Goal: Information Seeking & Learning: Understand process/instructions

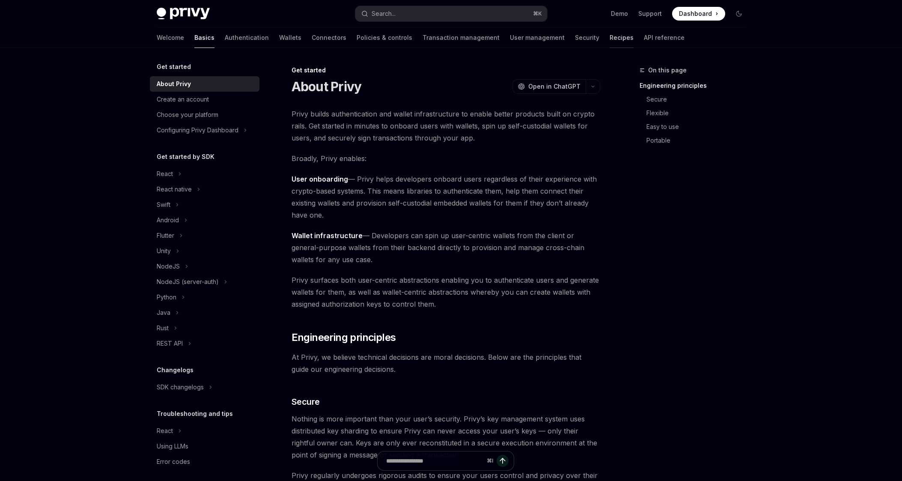
click at [609, 32] on link "Recipes" at bounding box center [621, 37] width 24 height 21
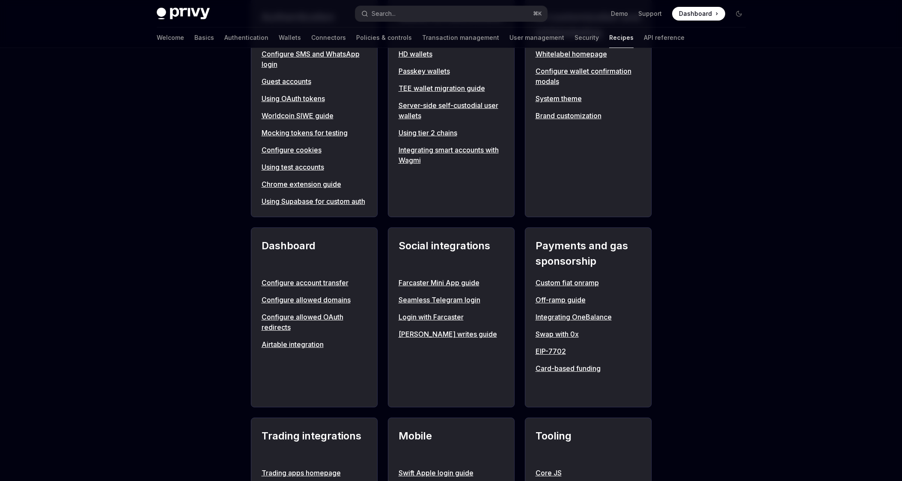
scroll to position [178, 0]
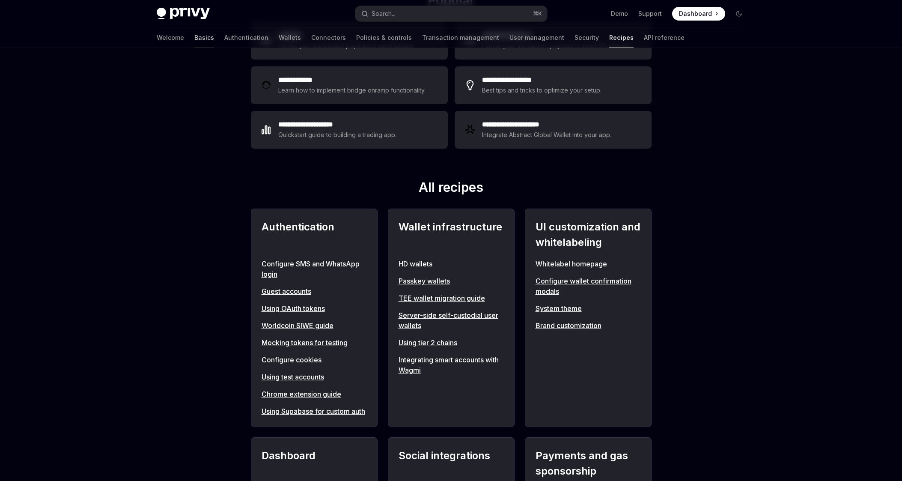
click at [194, 43] on link "Basics" at bounding box center [204, 37] width 20 height 21
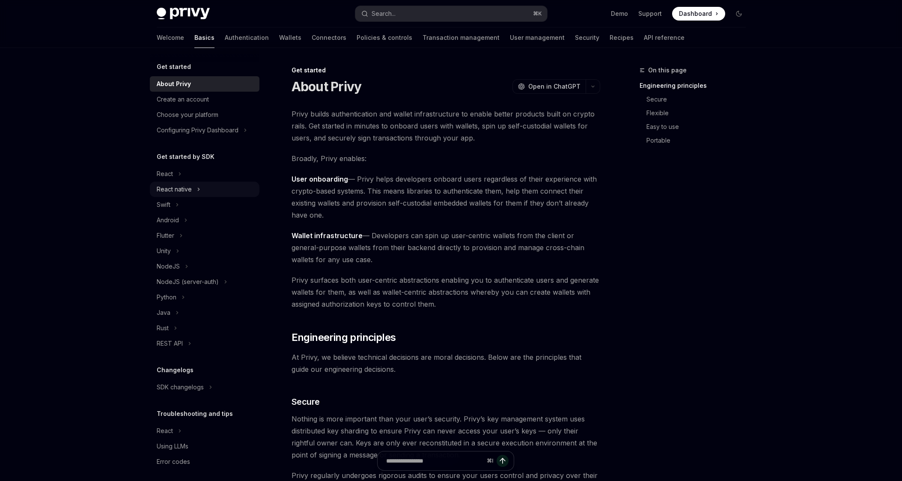
click at [183, 193] on div "React native" at bounding box center [174, 189] width 35 height 10
type textarea "*"
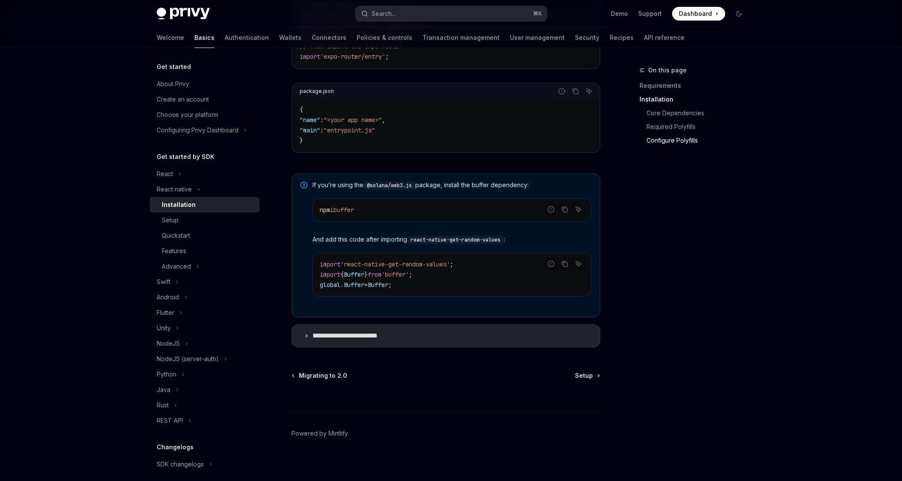
scroll to position [539, 0]
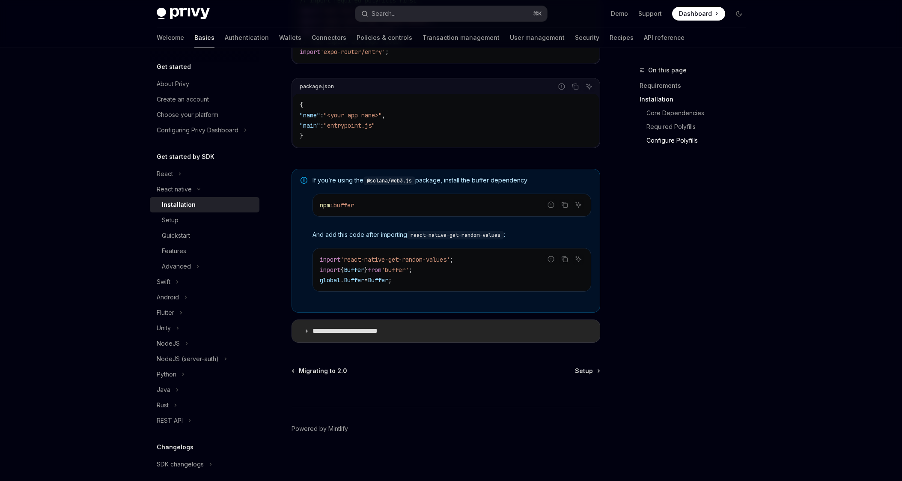
click at [358, 325] on summary "**********" at bounding box center [446, 331] width 308 height 22
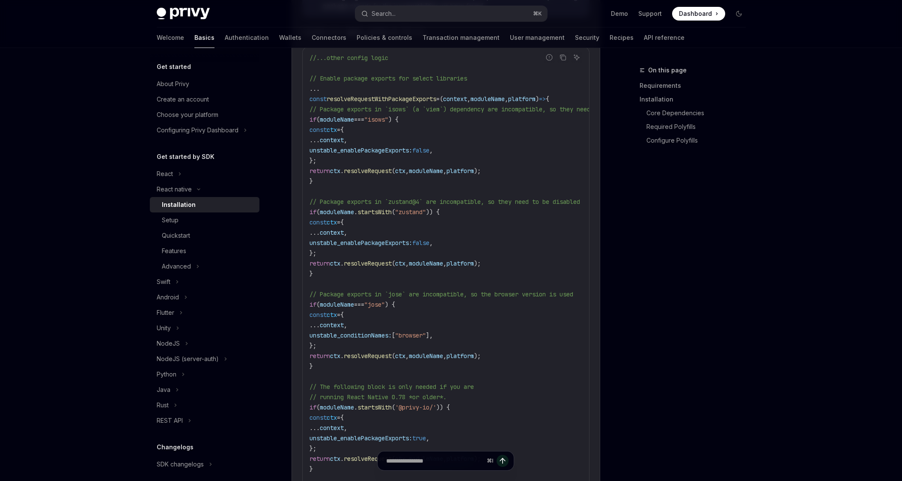
scroll to position [1262, 0]
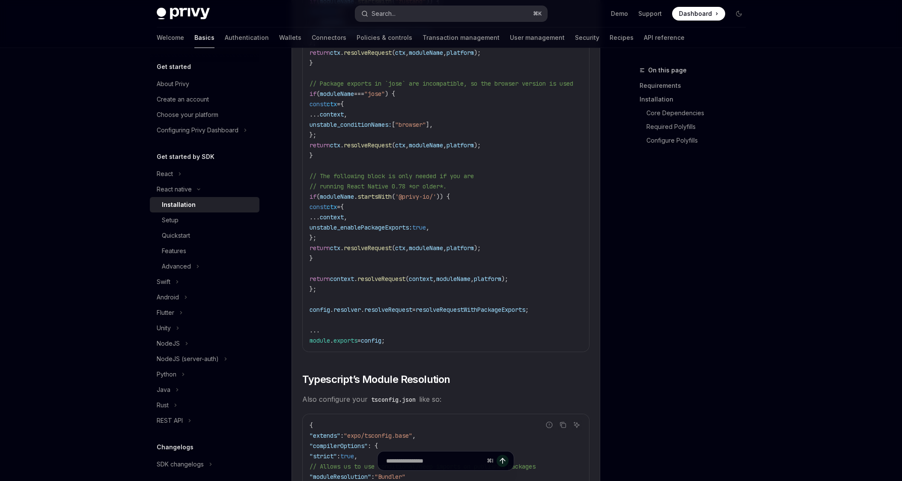
click at [425, 12] on button "Search... ⌘ K" at bounding box center [451, 13] width 192 height 15
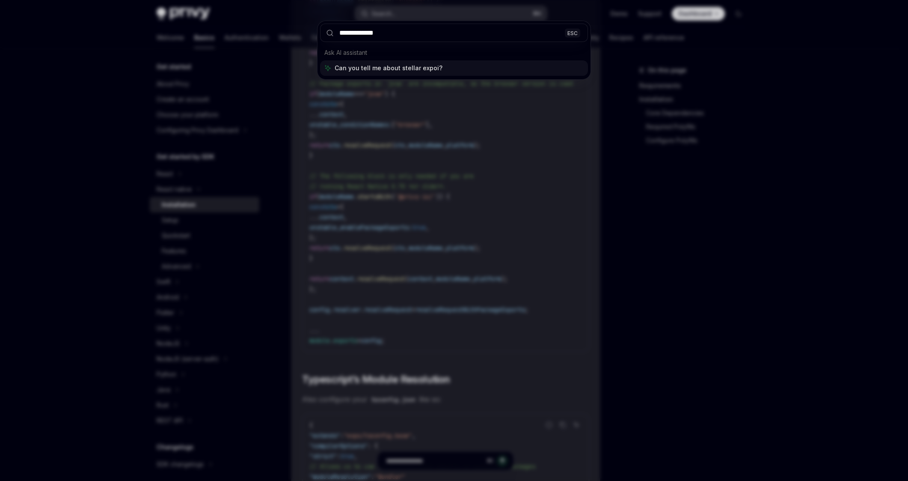
type input "**********"
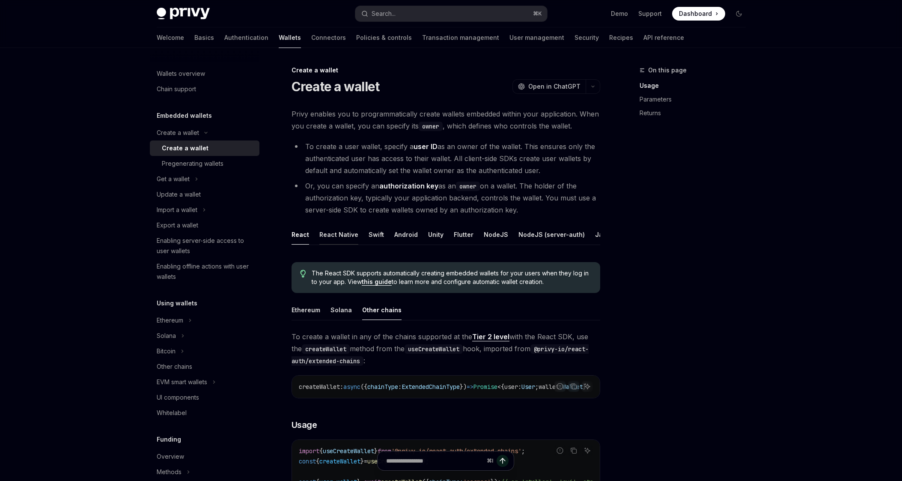
click at [336, 234] on div "React Native" at bounding box center [338, 234] width 39 height 20
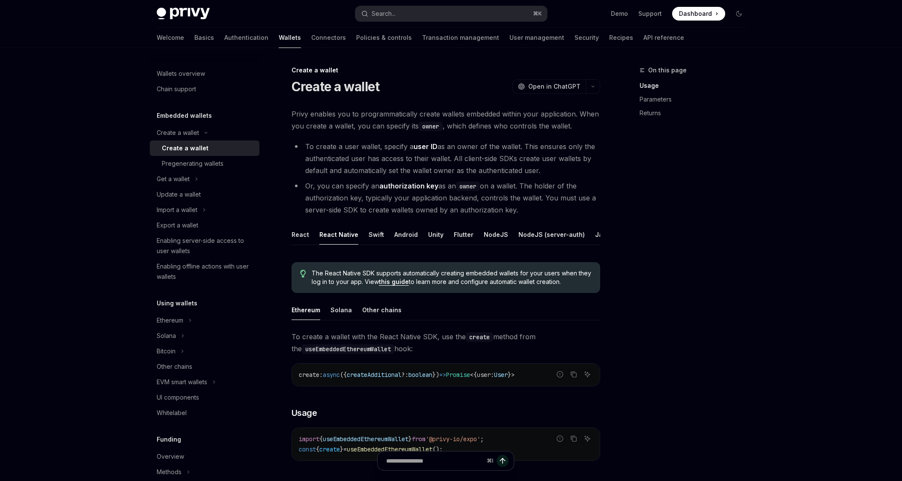
click at [341, 240] on div "React Native" at bounding box center [338, 234] width 39 height 20
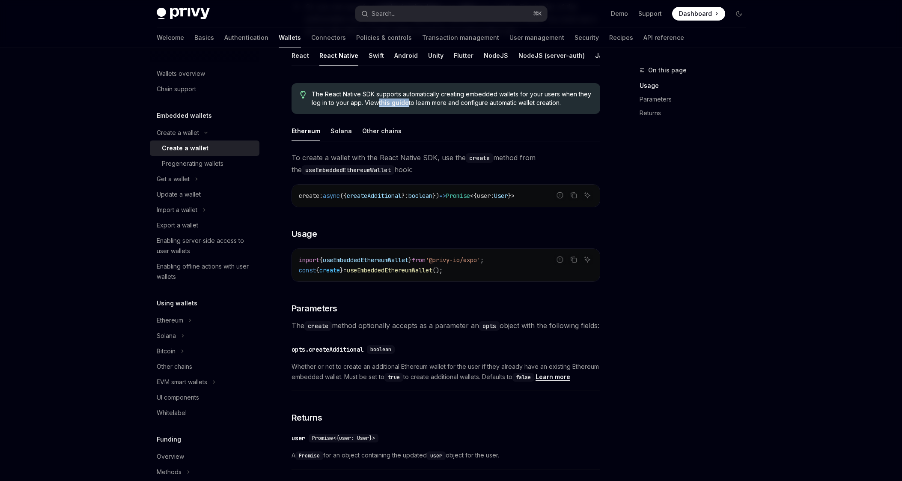
scroll to position [328, 0]
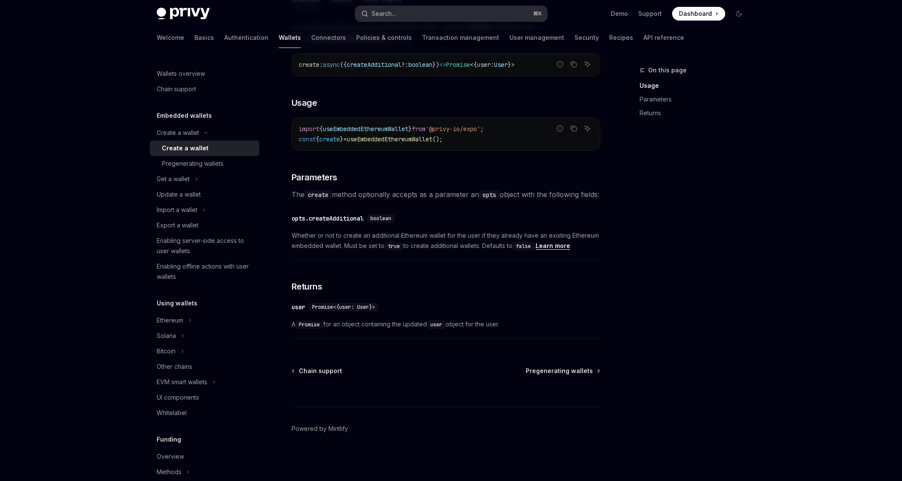
click at [380, 18] on div "Search..." at bounding box center [383, 14] width 24 height 10
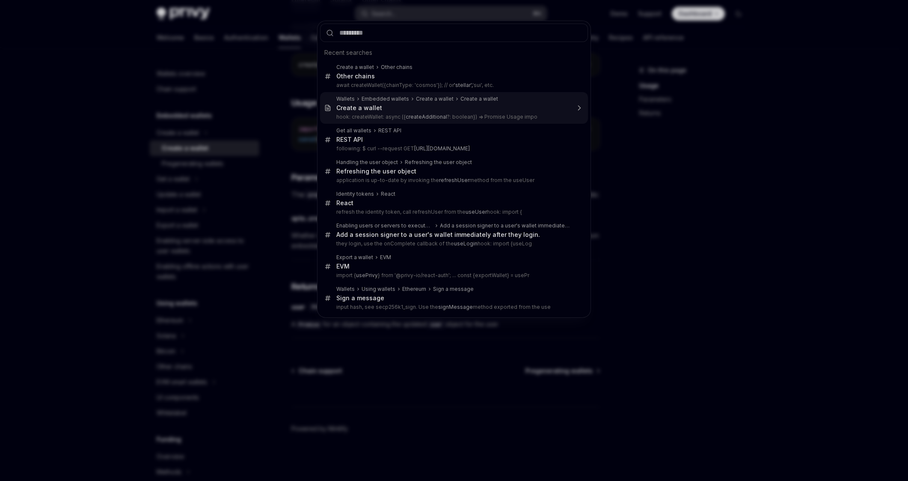
click at [653, 145] on div "Recent searches Create a wallet Other chains Other chains await createWallet({c…" at bounding box center [454, 240] width 908 height 481
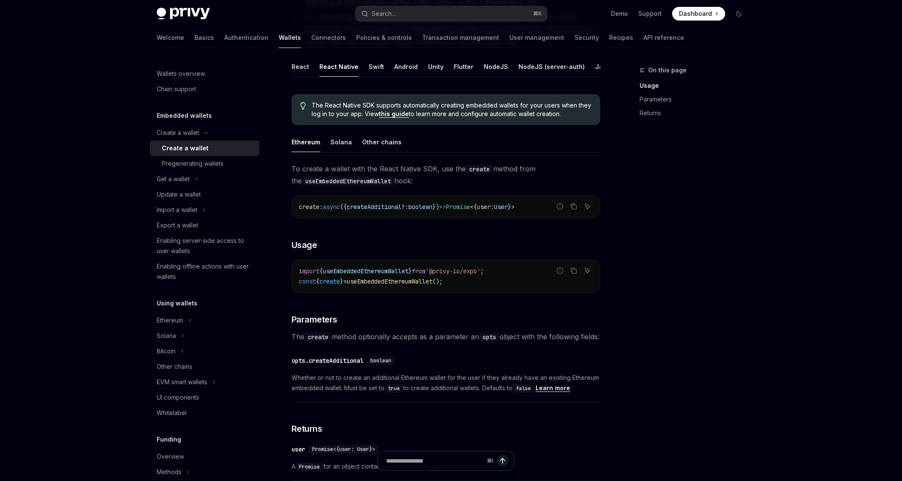
type textarea "*"
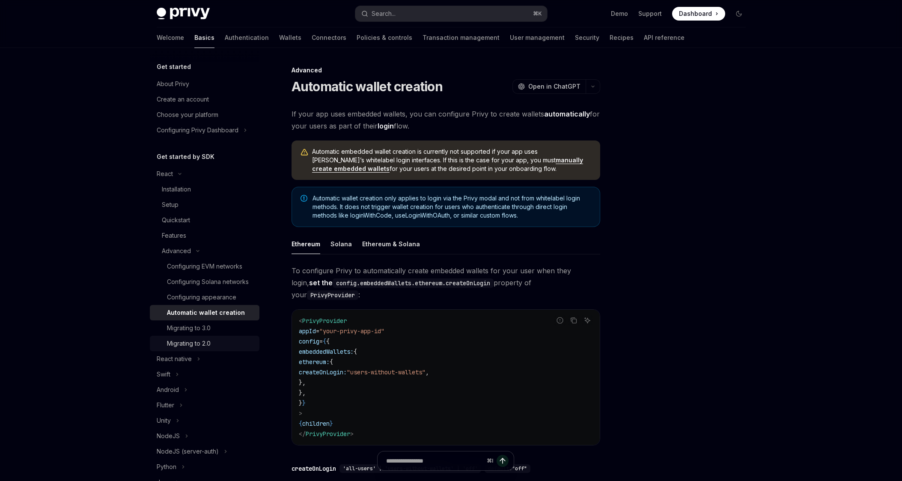
drag, startPoint x: 181, startPoint y: 365, endPoint x: 172, endPoint y: 356, distance: 12.7
click at [179, 363] on div "React native" at bounding box center [174, 358] width 35 height 10
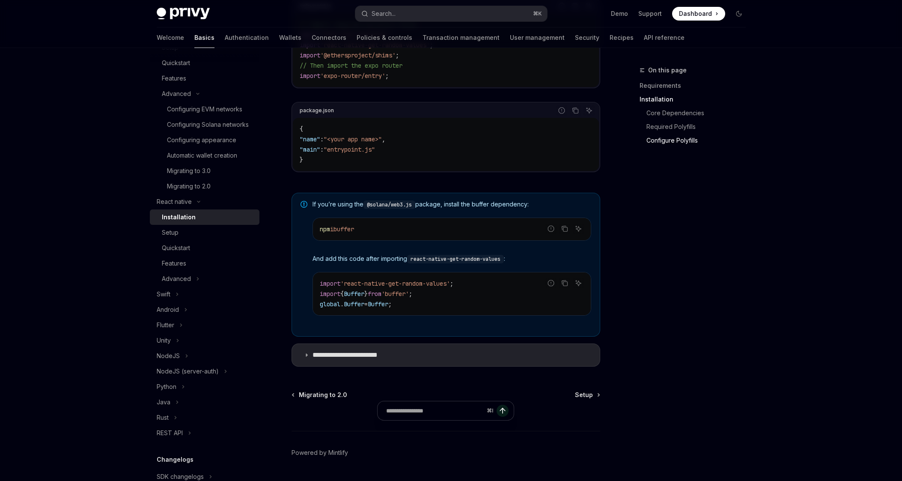
scroll to position [513, 0]
click at [410, 358] on summary "**********" at bounding box center [446, 354] width 308 height 22
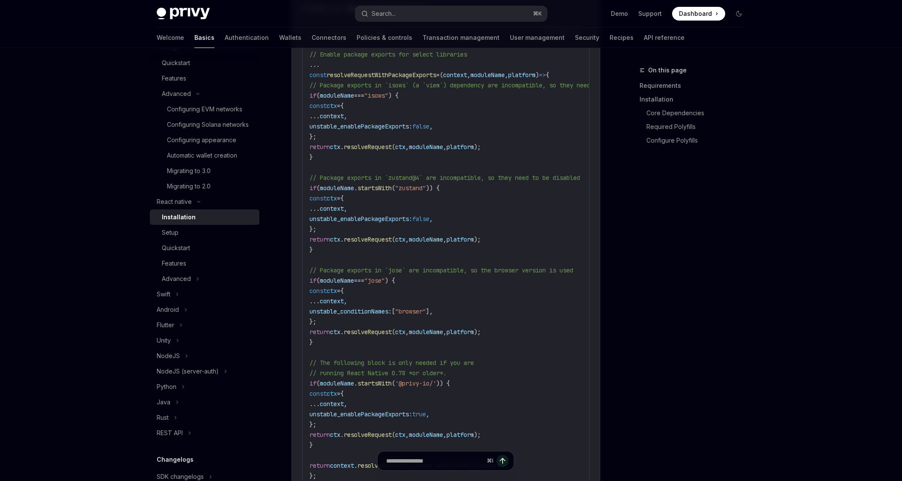
scroll to position [1121, 0]
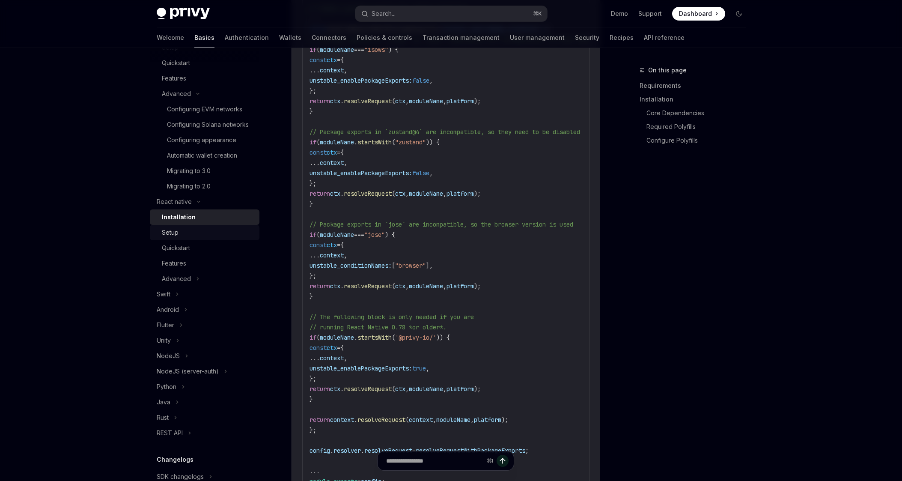
click at [200, 237] on div "Setup" at bounding box center [208, 232] width 92 height 10
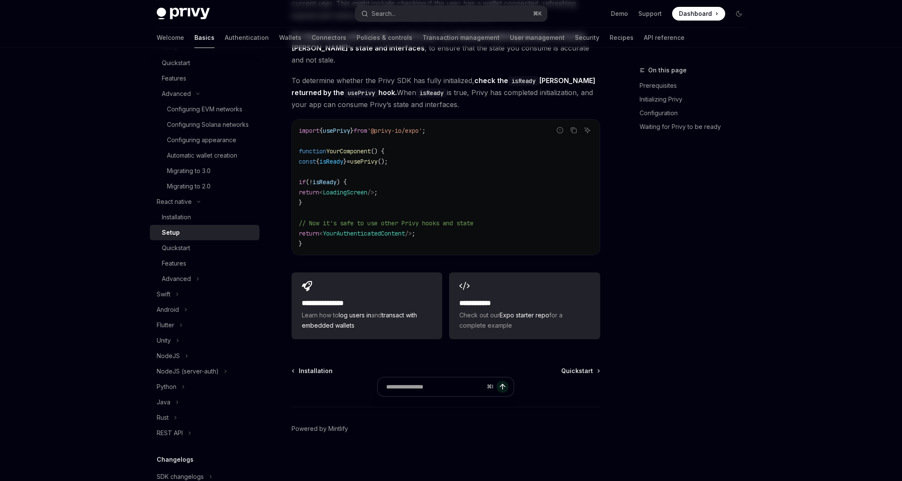
type textarea "*"
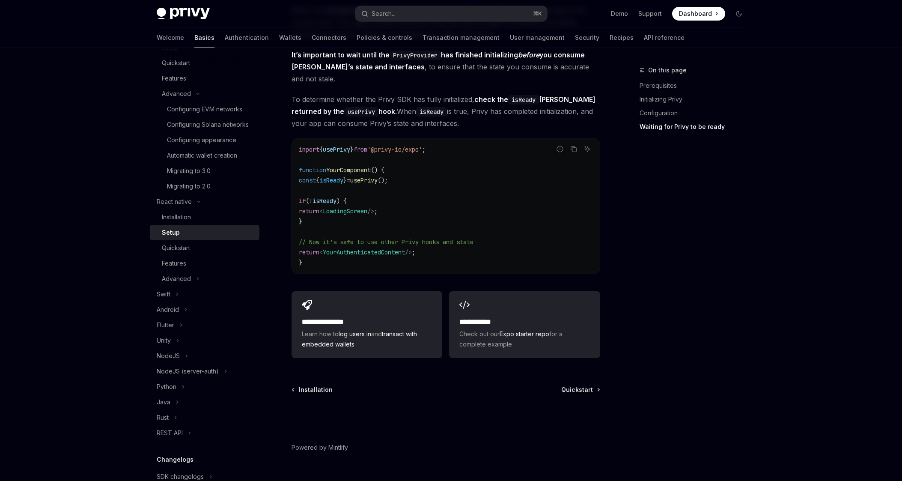
scroll to position [703, 0]
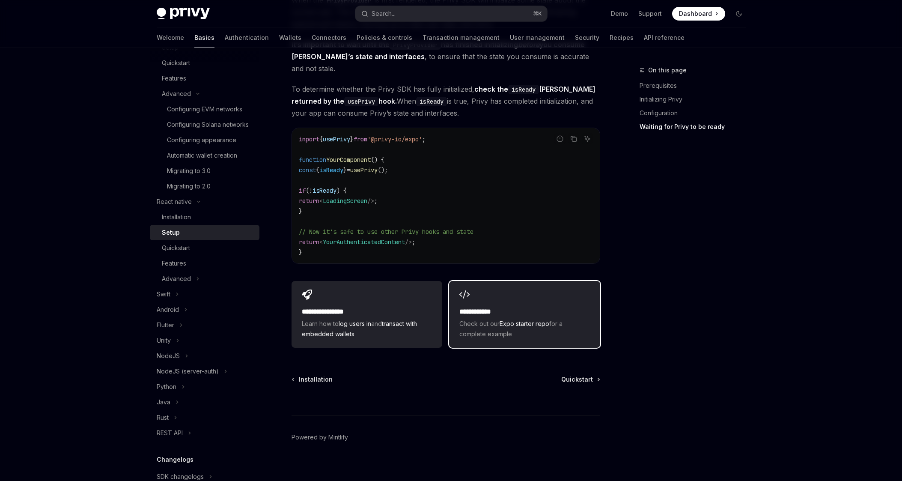
click at [531, 306] on h2 "**********" at bounding box center [524, 311] width 130 height 10
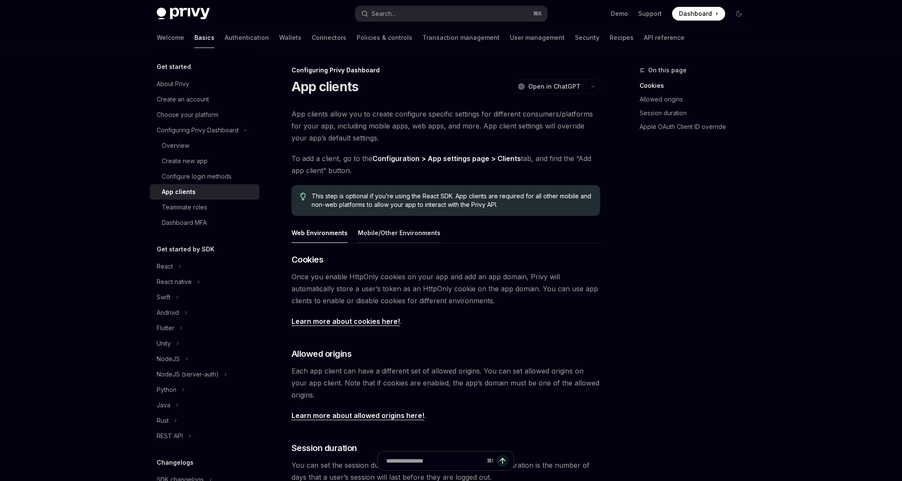
click at [413, 233] on div "Mobile/Other Environments" at bounding box center [399, 233] width 83 height 20
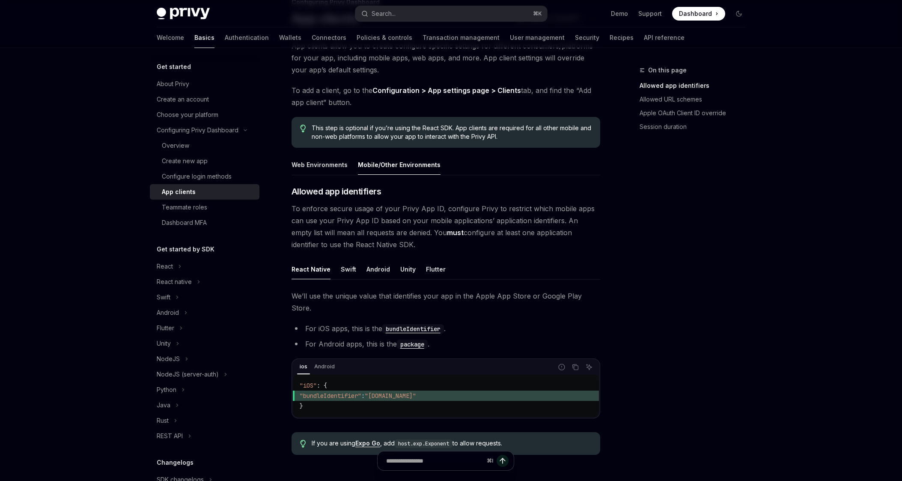
scroll to position [82, 0]
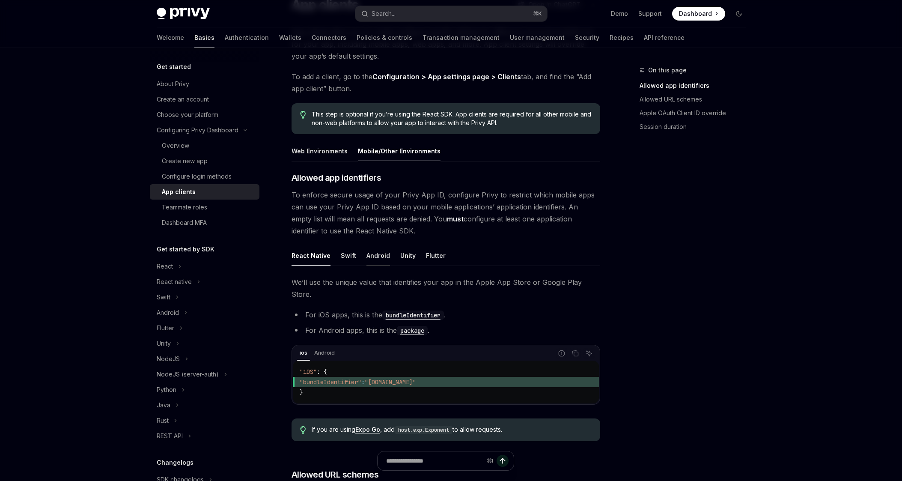
click at [374, 258] on div "Android" at bounding box center [378, 255] width 24 height 20
type textarea "*"
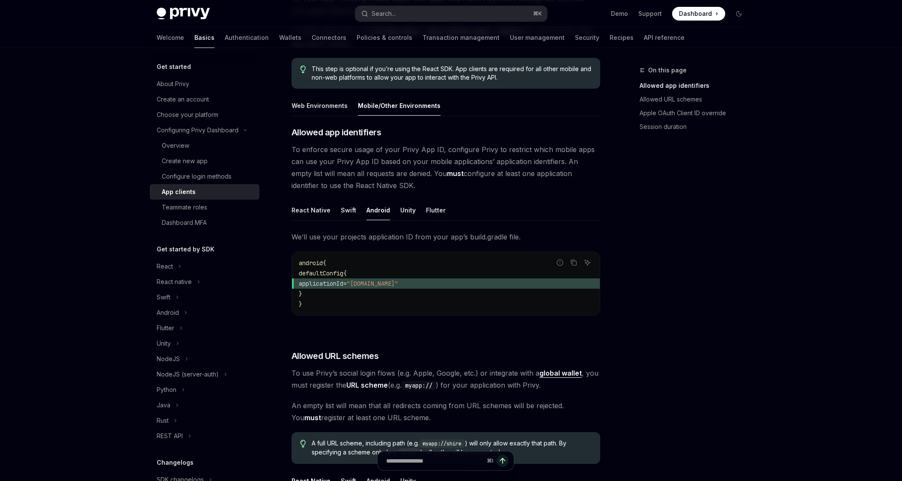
scroll to position [128, 0]
